Goal: Task Accomplishment & Management: Use online tool/utility

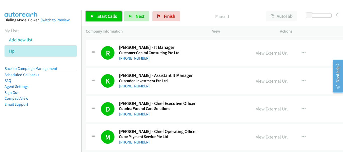
click at [104, 14] on span "Start Calls" at bounding box center [107, 16] width 20 height 6
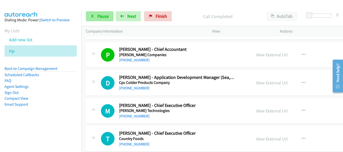
scroll to position [2938, 0]
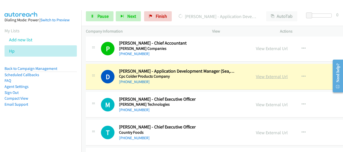
click at [268, 76] on link "View External Url" at bounding box center [272, 77] width 32 height 6
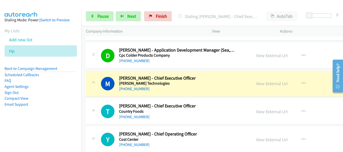
scroll to position [2988, 0]
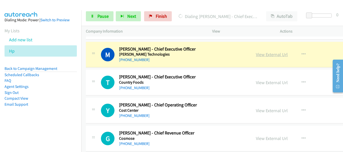
click at [273, 55] on link "View External Url" at bounding box center [272, 55] width 32 height 6
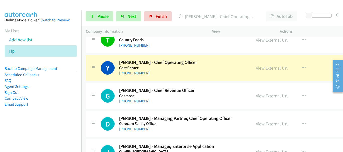
scroll to position [3038, 0]
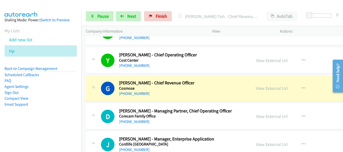
click at [48, 4] on div at bounding box center [169, 9] width 338 height 19
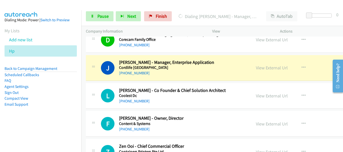
scroll to position [3139, 0]
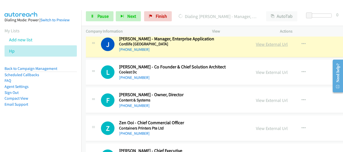
click at [270, 44] on link "View External Url" at bounding box center [272, 44] width 32 height 6
click at [99, 22] on div "Start Calls Pause Next Finish Dialing [PERSON_NAME] - Manager, Enterprise Appli…" at bounding box center [212, 16] width 262 height 19
click at [100, 17] on span "Pause" at bounding box center [102, 16] width 11 height 6
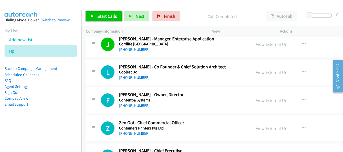
click at [99, 15] on span "Start Calls" at bounding box center [107, 16] width 20 height 6
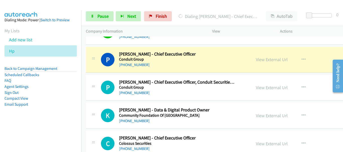
scroll to position [3264, 0]
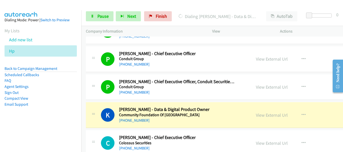
click at [39, 5] on img at bounding box center [21, 9] width 38 height 18
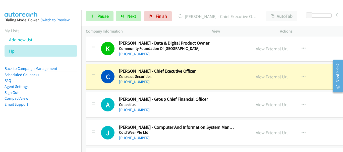
scroll to position [3340, 0]
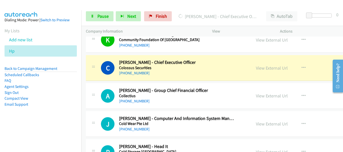
click at [274, 51] on div "K Callback Scheduled [PERSON_NAME] - Data & Digital Product Owner Community Fou…" at bounding box center [242, 40] width 313 height 26
click at [268, 69] on link "View External Url" at bounding box center [272, 68] width 32 height 6
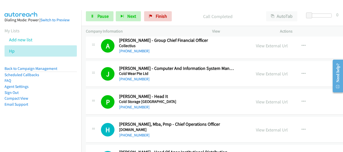
scroll to position [3465, 0]
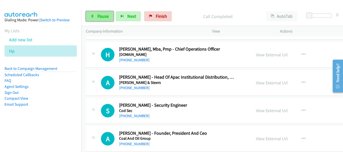
click at [108, 17] on span "Pause" at bounding box center [102, 16] width 11 height 6
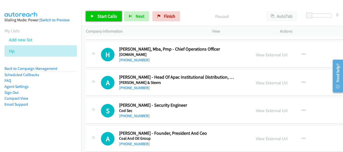
click at [110, 12] on link "Start Calls" at bounding box center [104, 16] width 36 height 10
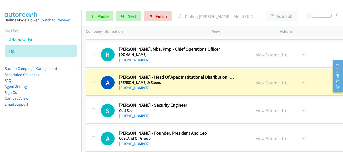
click at [259, 83] on link "View External Url" at bounding box center [272, 83] width 32 height 6
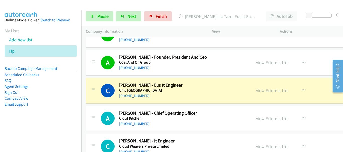
scroll to position [3566, 0]
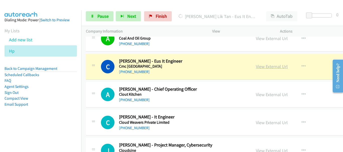
click at [276, 67] on link "View External Url" at bounding box center [272, 67] width 32 height 6
click at [100, 16] on span "Pause" at bounding box center [102, 16] width 11 height 6
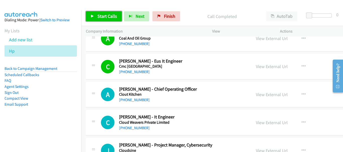
click at [101, 17] on span "Start Calls" at bounding box center [107, 16] width 20 height 6
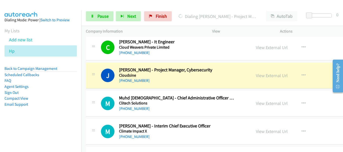
scroll to position [3666, 0]
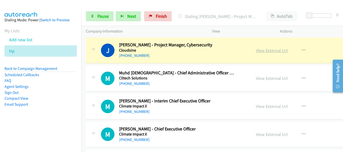
click at [259, 51] on link "View External Url" at bounding box center [272, 51] width 32 height 6
click at [96, 18] on link "Pause" at bounding box center [100, 16] width 28 height 10
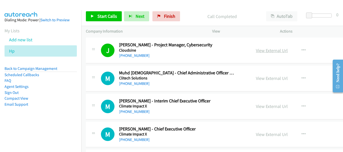
click at [271, 51] on link "View External Url" at bounding box center [272, 51] width 32 height 6
click at [108, 17] on span "Start Calls" at bounding box center [107, 16] width 20 height 6
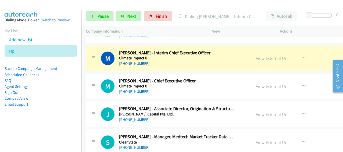
scroll to position [3716, 0]
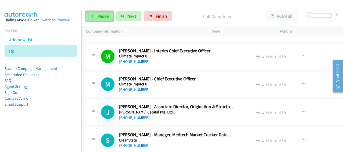
click at [106, 19] on link "Pause" at bounding box center [100, 16] width 28 height 10
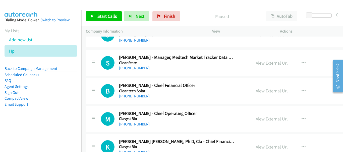
scroll to position [3842, 0]
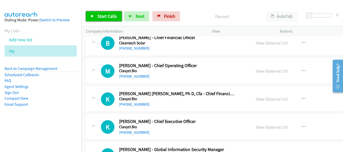
click at [96, 19] on link "Start Calls" at bounding box center [104, 16] width 36 height 10
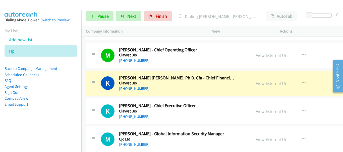
scroll to position [3892, 0]
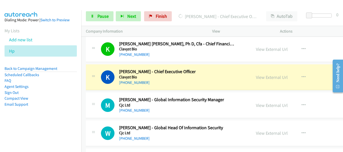
click at [17, 5] on img at bounding box center [21, 9] width 38 height 18
click at [112, 18] on link "Pause" at bounding box center [100, 16] width 28 height 10
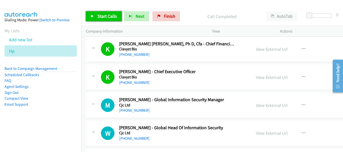
click at [108, 15] on span "Start Calls" at bounding box center [107, 16] width 20 height 6
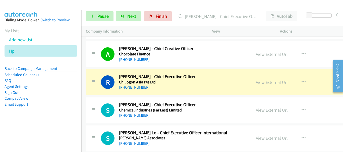
scroll to position [4093, 0]
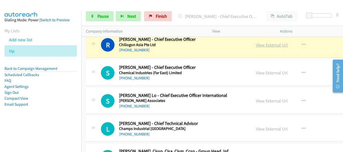
click at [271, 44] on link "View External Url" at bounding box center [272, 45] width 32 height 6
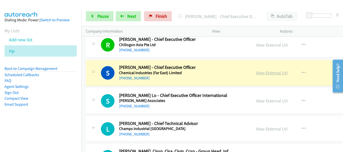
click at [262, 75] on link "View External Url" at bounding box center [272, 73] width 32 height 6
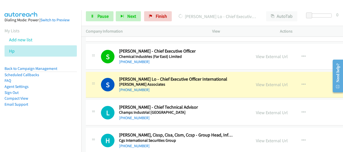
scroll to position [4118, 0]
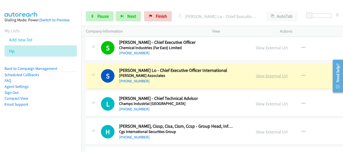
click at [268, 77] on link "View External Url" at bounding box center [272, 76] width 32 height 6
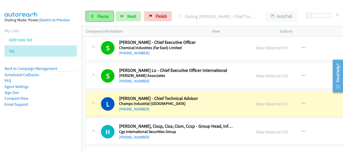
click at [103, 20] on link "Pause" at bounding box center [100, 16] width 28 height 10
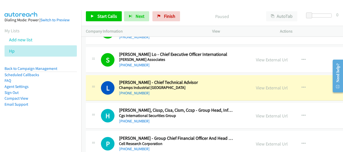
scroll to position [4143, 0]
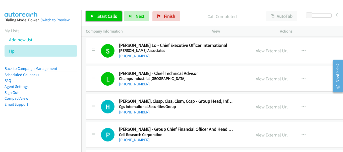
click at [102, 19] on link "Start Calls" at bounding box center [104, 16] width 36 height 10
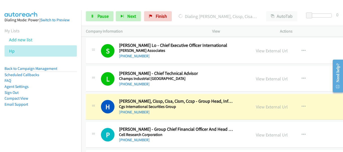
drag, startPoint x: 339, startPoint y: 17, endPoint x: 225, endPoint y: 16, distance: 114.5
click at [339, 17] on div "Start Calls Pause Next Finish Dialing Hwee [PERSON_NAME], Cissp, Cisa, Cism, Cc…" at bounding box center [212, 16] width 262 height 19
click at [96, 19] on link "Pause" at bounding box center [100, 16] width 28 height 10
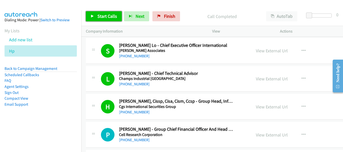
click at [107, 16] on span "Start Calls" at bounding box center [107, 16] width 20 height 6
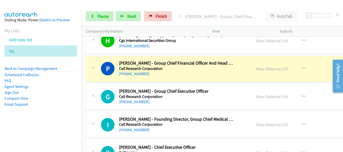
scroll to position [4219, 0]
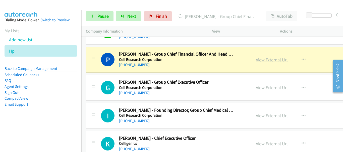
click at [273, 62] on link "View External Url" at bounding box center [272, 60] width 32 height 6
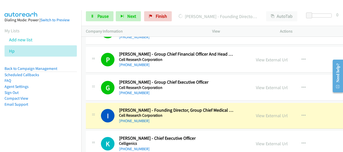
click at [43, 4] on div at bounding box center [169, 9] width 338 height 19
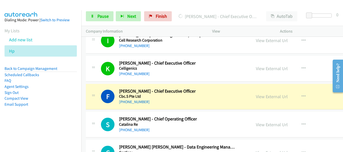
scroll to position [4319, 0]
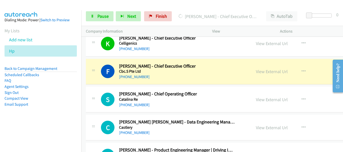
click at [316, 46] on div "View External Url View External Url Schedule/Manage Callback Start Calls Here R…" at bounding box center [294, 43] width 87 height 17
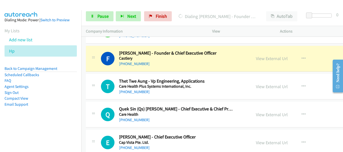
scroll to position [4445, 0]
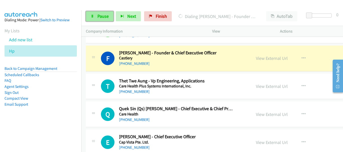
click at [103, 15] on span "Pause" at bounding box center [102, 16] width 11 height 6
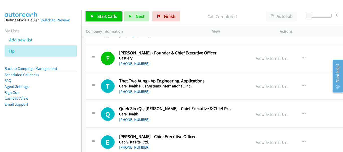
click at [100, 16] on span "Start Calls" at bounding box center [107, 16] width 20 height 6
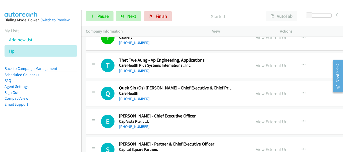
scroll to position [4470, 0]
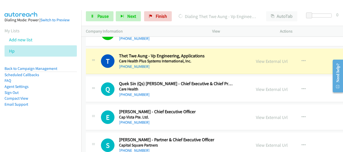
drag, startPoint x: 38, startPoint y: 5, endPoint x: 118, endPoint y: 40, distance: 87.5
click at [38, 5] on img at bounding box center [21, 9] width 38 height 18
click at [263, 64] on link "View External Url" at bounding box center [272, 62] width 32 height 6
click at [94, 17] on link "Pause" at bounding box center [100, 16] width 28 height 10
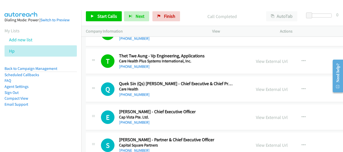
click at [207, 10] on div "Start Calls Pause Next Finish Call Completed AutoTab AutoTab 0" at bounding box center [212, 16] width 262 height 19
click at [101, 17] on span "Start Calls" at bounding box center [107, 16] width 20 height 6
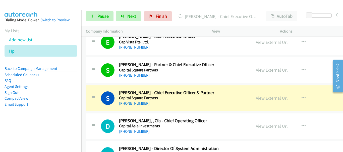
scroll to position [4570, 0]
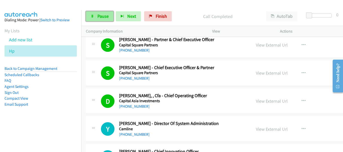
click at [102, 17] on span "Pause" at bounding box center [102, 16] width 11 height 6
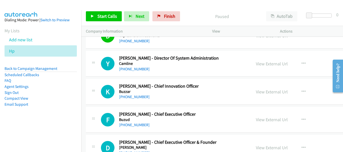
scroll to position [4620, 0]
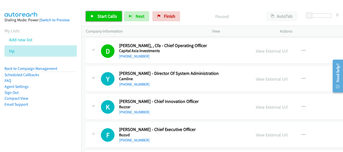
click at [107, 16] on span "Start Calls" at bounding box center [107, 16] width 20 height 6
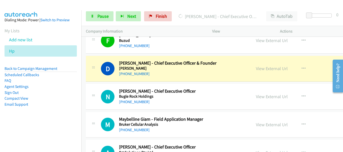
scroll to position [4721, 0]
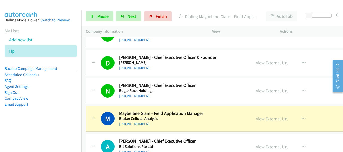
click at [39, 9] on img at bounding box center [21, 9] width 38 height 18
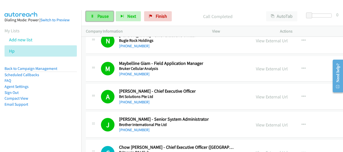
click at [91, 17] on icon at bounding box center [93, 17] width 4 height 4
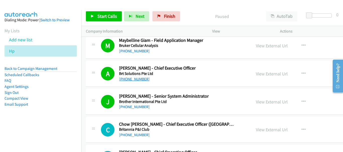
scroll to position [4796, 0]
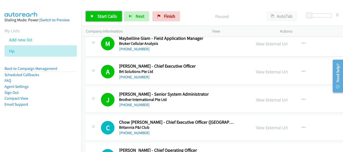
click at [108, 12] on link "Start Calls" at bounding box center [104, 16] width 36 height 10
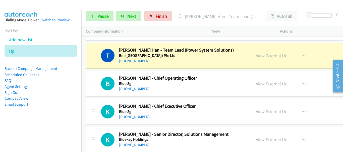
scroll to position [5097, 0]
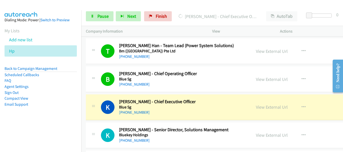
click at [321, 7] on div "Start Calls Pause Next Finish [PERSON_NAME] - Chief Executive Officer AutoTab A…" at bounding box center [212, 16] width 262 height 19
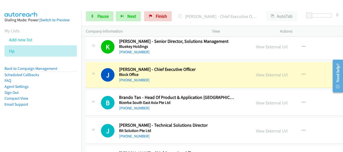
scroll to position [5198, 0]
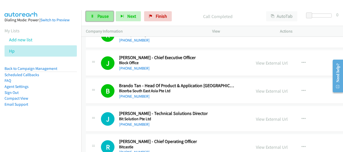
click at [97, 16] on span "Pause" at bounding box center [102, 16] width 11 height 6
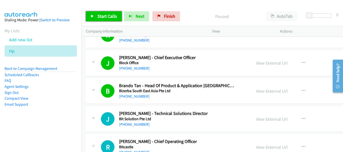
click at [99, 17] on span "Start Calls" at bounding box center [107, 16] width 20 height 6
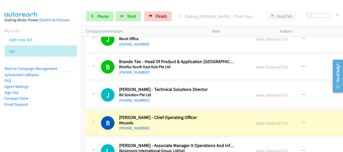
scroll to position [5248, 0]
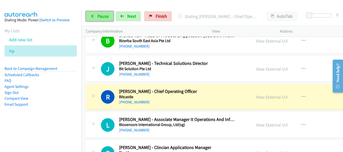
click at [102, 13] on span "Pause" at bounding box center [102, 16] width 11 height 6
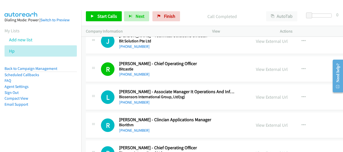
scroll to position [5298, 0]
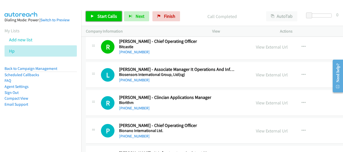
click at [107, 17] on span "Start Calls" at bounding box center [107, 16] width 20 height 6
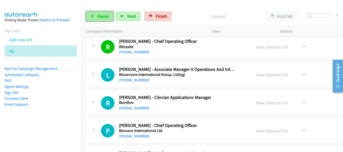
click at [94, 14] on link "Pause" at bounding box center [100, 16] width 28 height 10
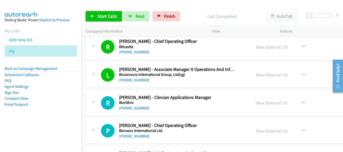
click at [107, 19] on span "Start Calls" at bounding box center [107, 16] width 20 height 6
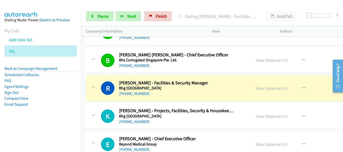
scroll to position [5675, 0]
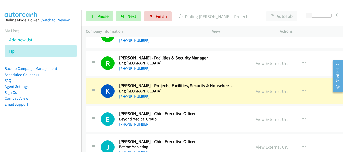
click at [38, 10] on aside "Dialing Mode: Power | Switch to Preview My Lists Add new list Hp Back to Campai…" at bounding box center [40, 70] width 81 height 120
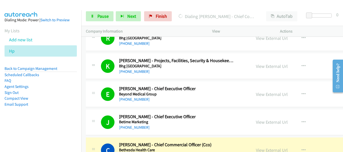
drag, startPoint x: 51, startPoint y: 8, endPoint x: 87, endPoint y: 32, distance: 43.4
click at [51, 8] on div at bounding box center [169, 9] width 338 height 19
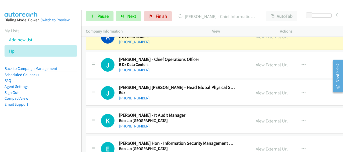
scroll to position [5901, 0]
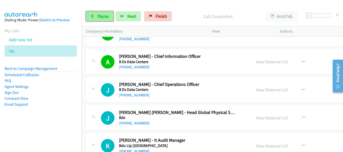
click at [102, 17] on span "Pause" at bounding box center [102, 16] width 11 height 6
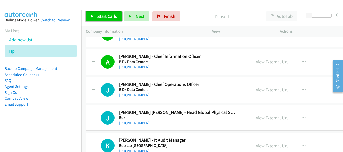
click at [101, 17] on span "Start Calls" at bounding box center [107, 16] width 20 height 6
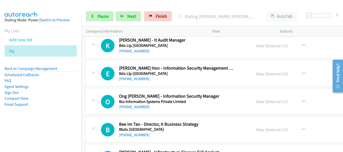
scroll to position [5951, 0]
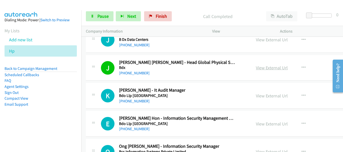
click at [277, 68] on link "View External Url" at bounding box center [272, 68] width 32 height 6
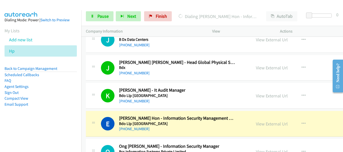
click at [41, 10] on main "Start Calls Pause Next Finish [PERSON_NAME] Hon - Information Security Manageme…" at bounding box center [171, 12] width 343 height 24
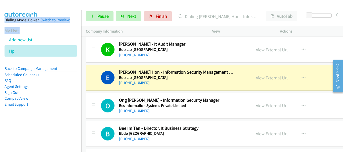
scroll to position [6001, 0]
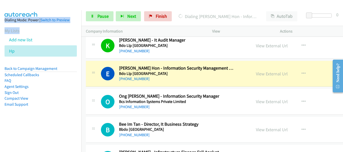
click at [68, 8] on div at bounding box center [169, 9] width 338 height 19
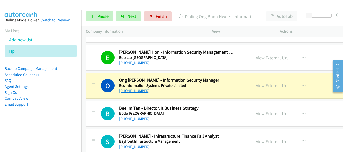
scroll to position [6027, 0]
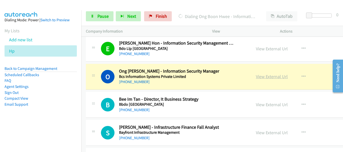
click at [261, 75] on link "View External Url" at bounding box center [272, 77] width 32 height 6
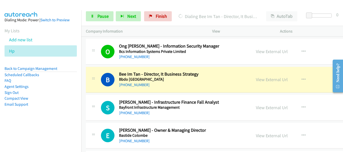
scroll to position [6077, 0]
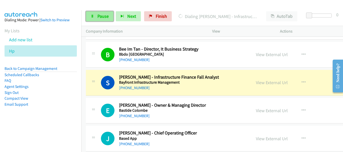
click at [106, 16] on span "Pause" at bounding box center [102, 16] width 11 height 6
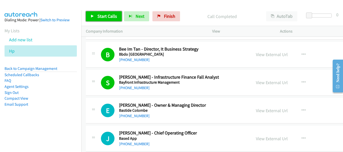
click at [108, 17] on span "Start Calls" at bounding box center [107, 16] width 20 height 6
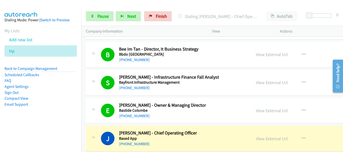
scroll to position [6152, 0]
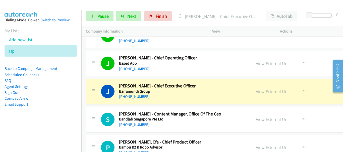
click at [322, 32] on p "Actions" at bounding box center [309, 31] width 59 height 6
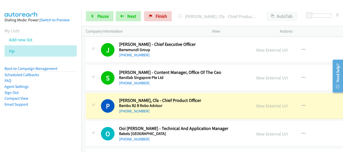
scroll to position [6202, 0]
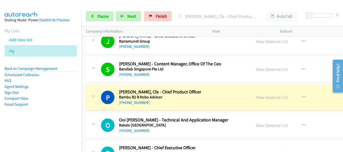
click at [296, 4] on div at bounding box center [169, 9] width 338 height 19
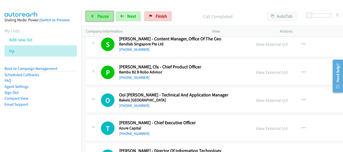
click at [88, 18] on link "Pause" at bounding box center [100, 16] width 28 height 10
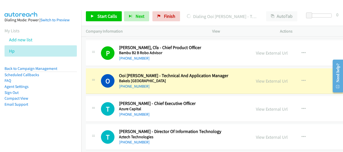
scroll to position [6253, 0]
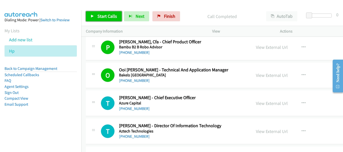
click at [103, 18] on span "Start Calls" at bounding box center [107, 16] width 20 height 6
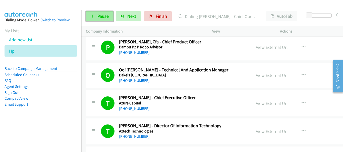
click at [102, 19] on link "Pause" at bounding box center [100, 16] width 28 height 10
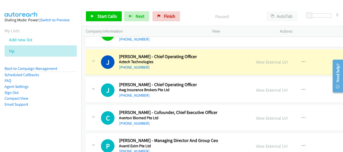
scroll to position [6403, 0]
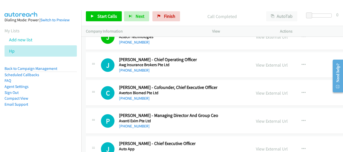
click at [117, 67] on div "J" at bounding box center [110, 66] width 18 height 14
click at [107, 19] on link "Start Calls" at bounding box center [104, 16] width 36 height 10
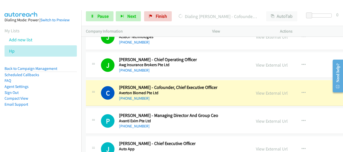
scroll to position [6428, 0]
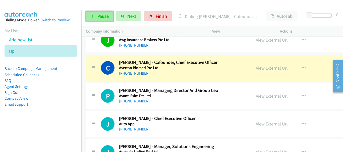
click at [96, 17] on link "Pause" at bounding box center [100, 16] width 28 height 10
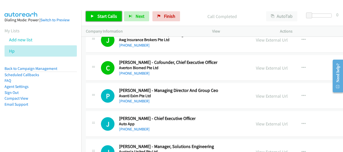
click at [106, 15] on span "Start Calls" at bounding box center [107, 16] width 20 height 6
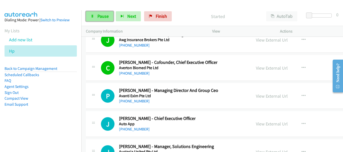
click at [98, 19] on span "Pause" at bounding box center [102, 16] width 11 height 6
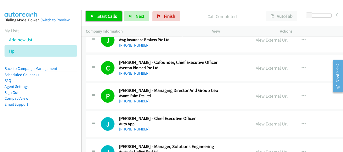
click at [103, 19] on span "Start Calls" at bounding box center [107, 16] width 20 height 6
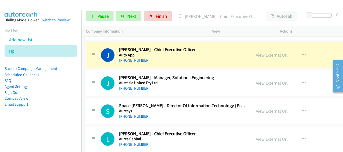
scroll to position [6529, 0]
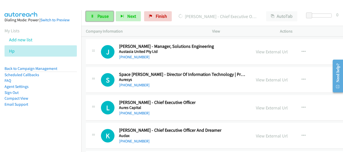
click at [92, 16] on icon at bounding box center [93, 17] width 4 height 4
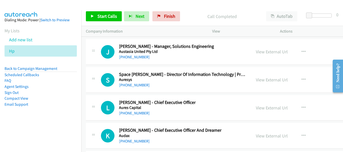
click at [97, 22] on div "Start Calls Pause Next Finish Call Completed AutoTab AutoTab 0" at bounding box center [212, 16] width 262 height 19
click at [104, 17] on span "Start Calls" at bounding box center [107, 16] width 20 height 6
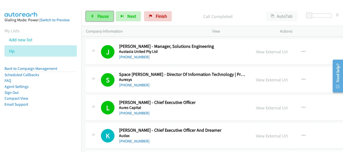
click at [97, 16] on span "Pause" at bounding box center [102, 16] width 11 height 6
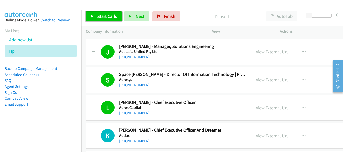
click at [97, 16] on span "Start Calls" at bounding box center [107, 16] width 20 height 6
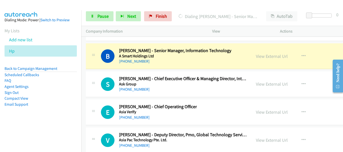
scroll to position [6780, 0]
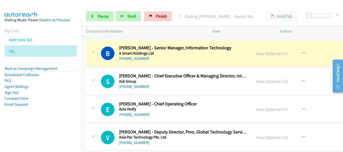
click at [317, 55] on div "View External Url View External Url Schedule/Manage Callback Start Calls Here R…" at bounding box center [294, 53] width 87 height 17
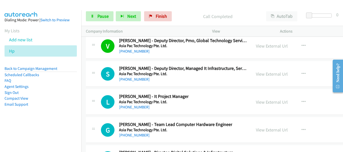
scroll to position [6880, 0]
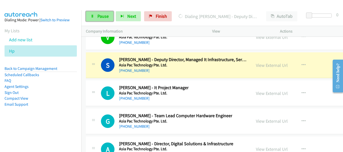
click at [93, 15] on icon at bounding box center [93, 17] width 4 height 4
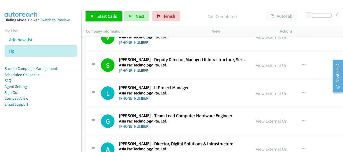
click at [106, 17] on span "Start Calls" at bounding box center [107, 16] width 20 height 6
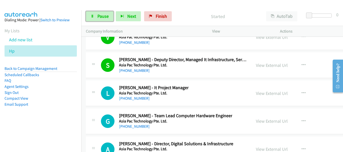
drag, startPoint x: 104, startPoint y: 17, endPoint x: 82, endPoint y: 24, distance: 22.5
click at [103, 17] on span "Pause" at bounding box center [102, 16] width 11 height 6
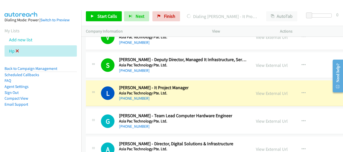
click at [18, 50] on icon at bounding box center [18, 52] width 4 height 4
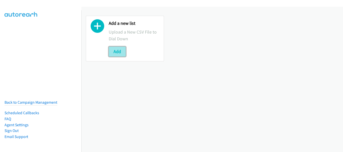
click at [112, 52] on button "Add" at bounding box center [117, 52] width 17 height 10
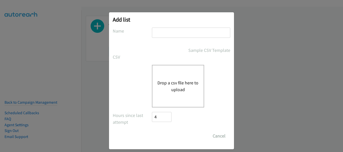
click at [183, 36] on input "text" at bounding box center [191, 33] width 78 height 10
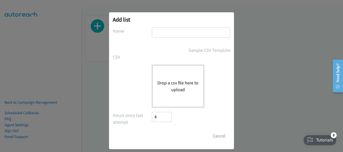
type input "sap"
click at [170, 93] on button "Drop a csv file here to upload" at bounding box center [177, 87] width 41 height 14
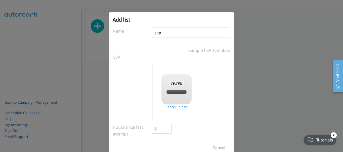
checkbox input "true"
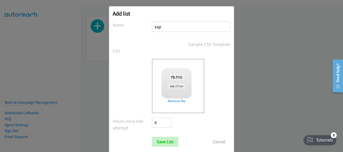
scroll to position [17, 0]
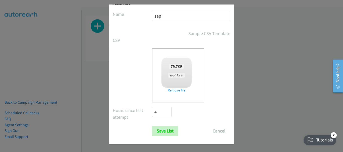
click at [161, 126] on form "No phone fields were returned for that Report or List View Please upload a csv …" at bounding box center [172, 74] width 118 height 126
click at [161, 129] on input "Save List" at bounding box center [165, 131] width 26 height 10
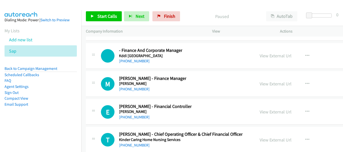
scroll to position [8355, 0]
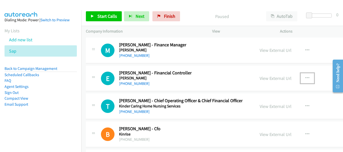
click at [301, 78] on button "button" at bounding box center [308, 78] width 14 height 10
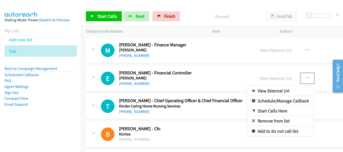
click at [251, 111] on link "Start Calls Here" at bounding box center [280, 111] width 67 height 10
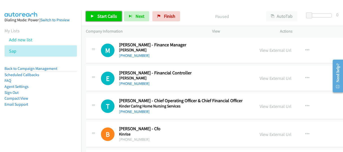
click at [111, 14] on span "Start Calls" at bounding box center [107, 16] width 20 height 6
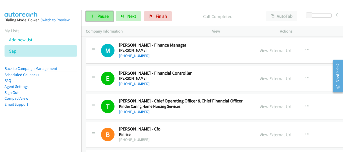
click at [107, 15] on span "Pause" at bounding box center [102, 16] width 11 height 6
